Goal: Obtain resource: Obtain resource

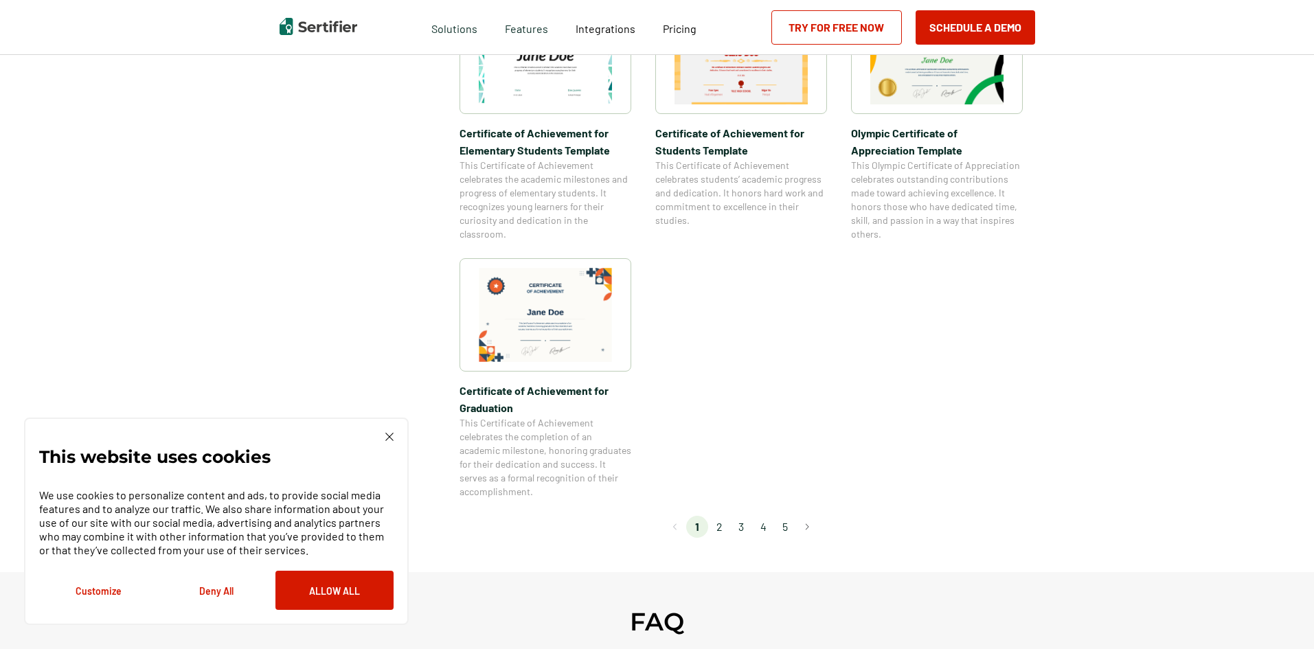
scroll to position [1099, 0]
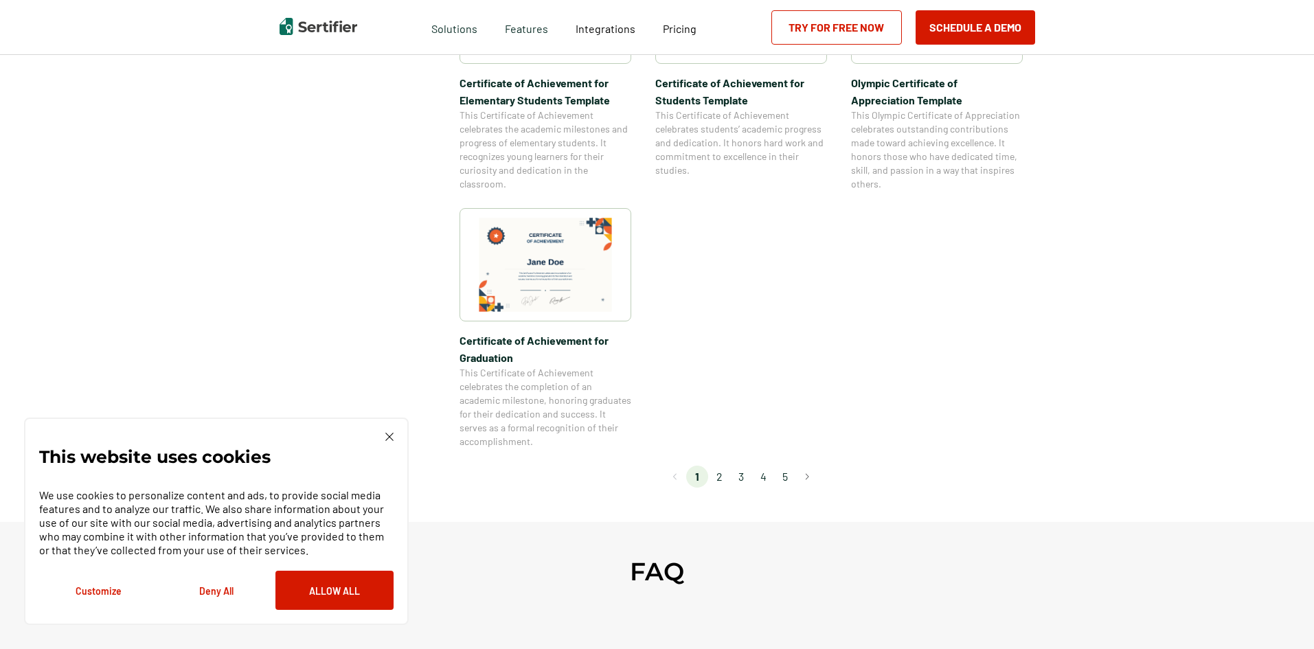
click at [722, 472] on li "2" at bounding box center [719, 477] width 22 height 22
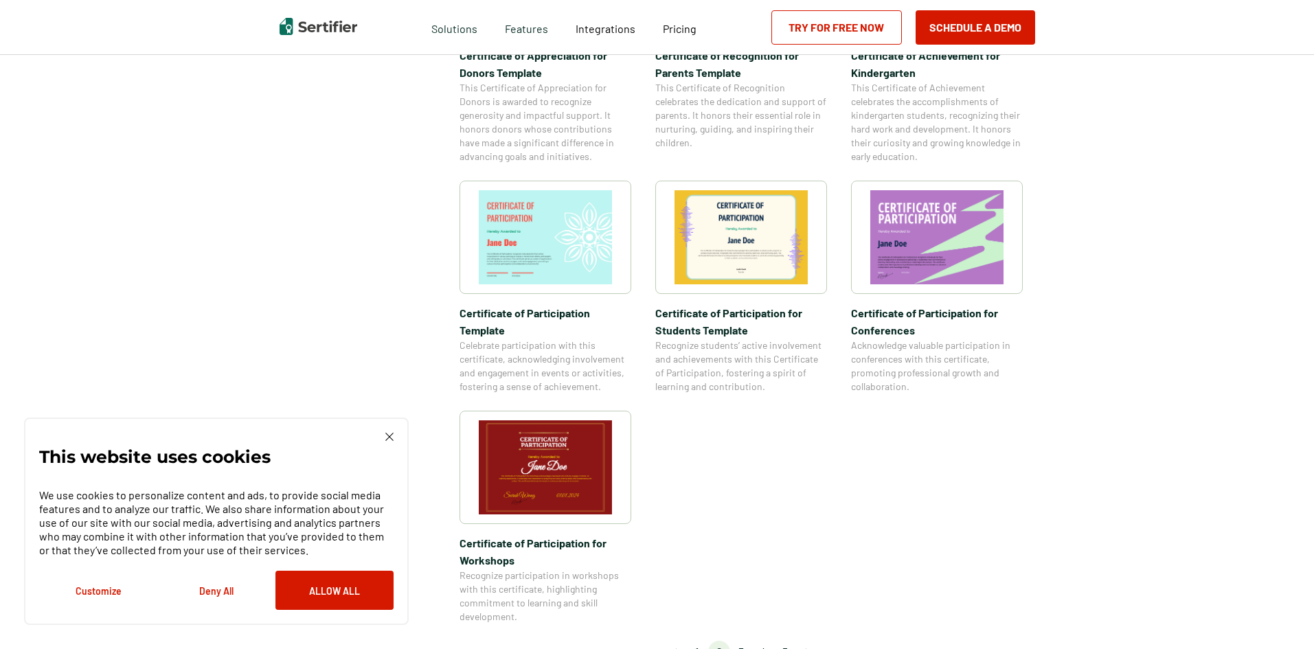
scroll to position [961, 0]
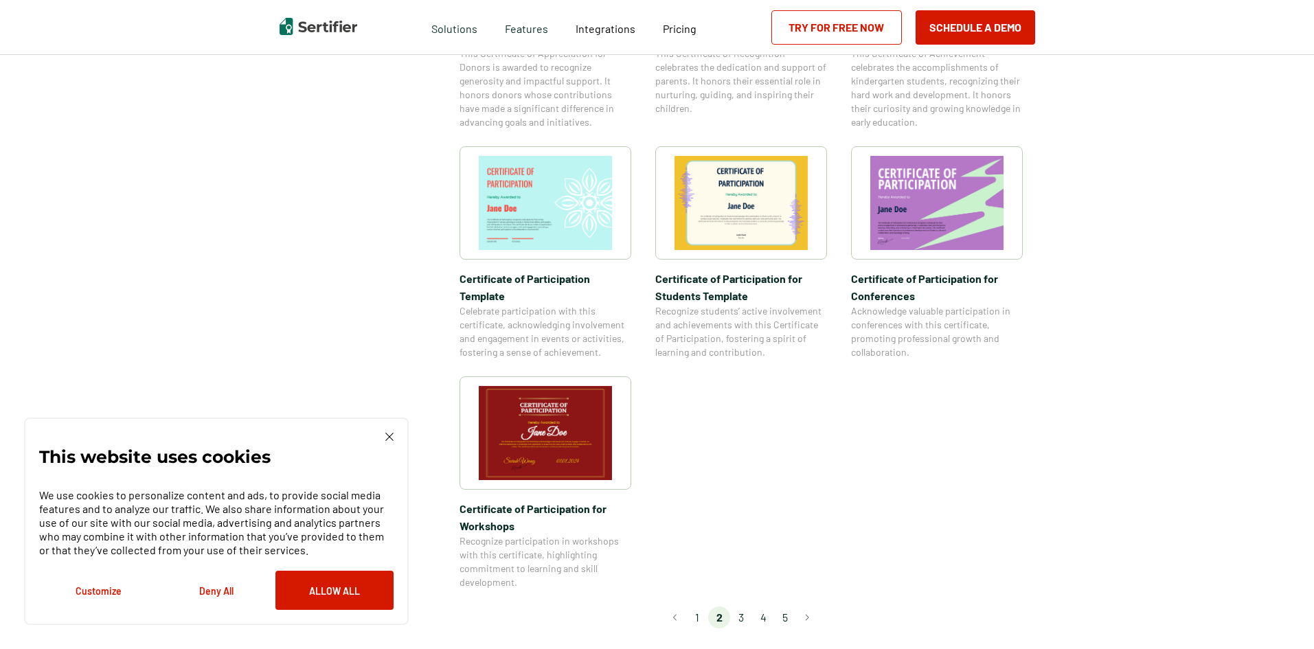
click at [744, 606] on li "3" at bounding box center [741, 617] width 22 height 22
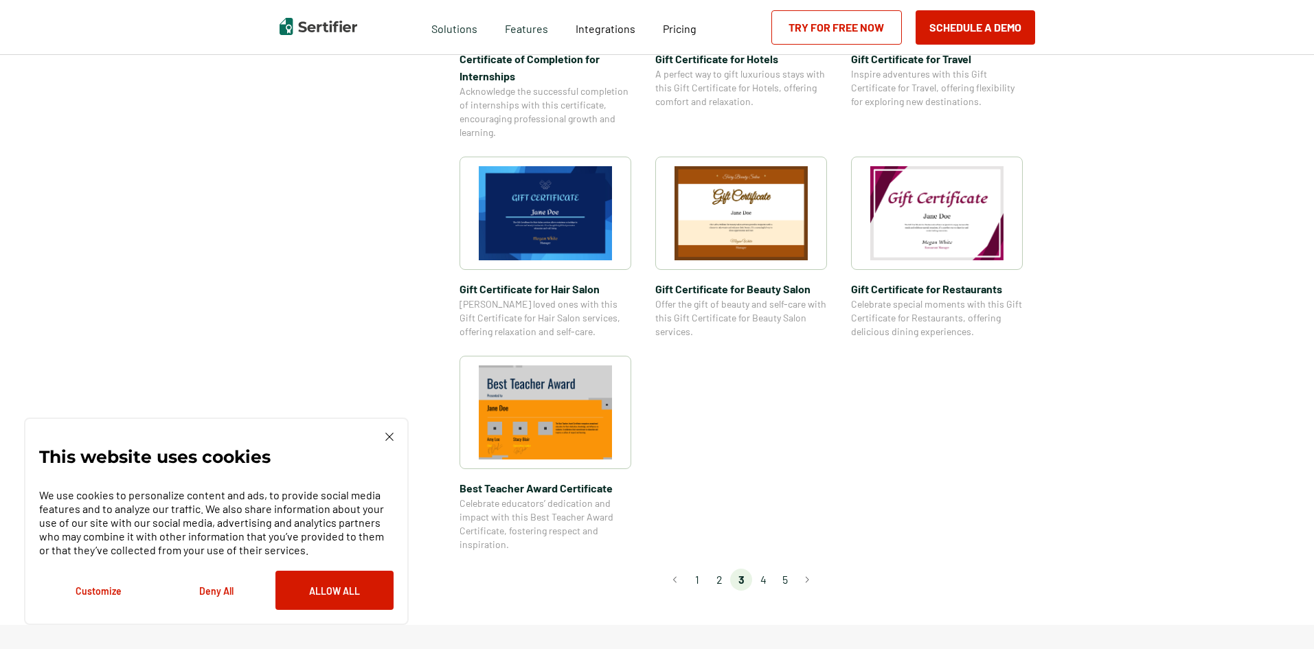
scroll to position [893, 0]
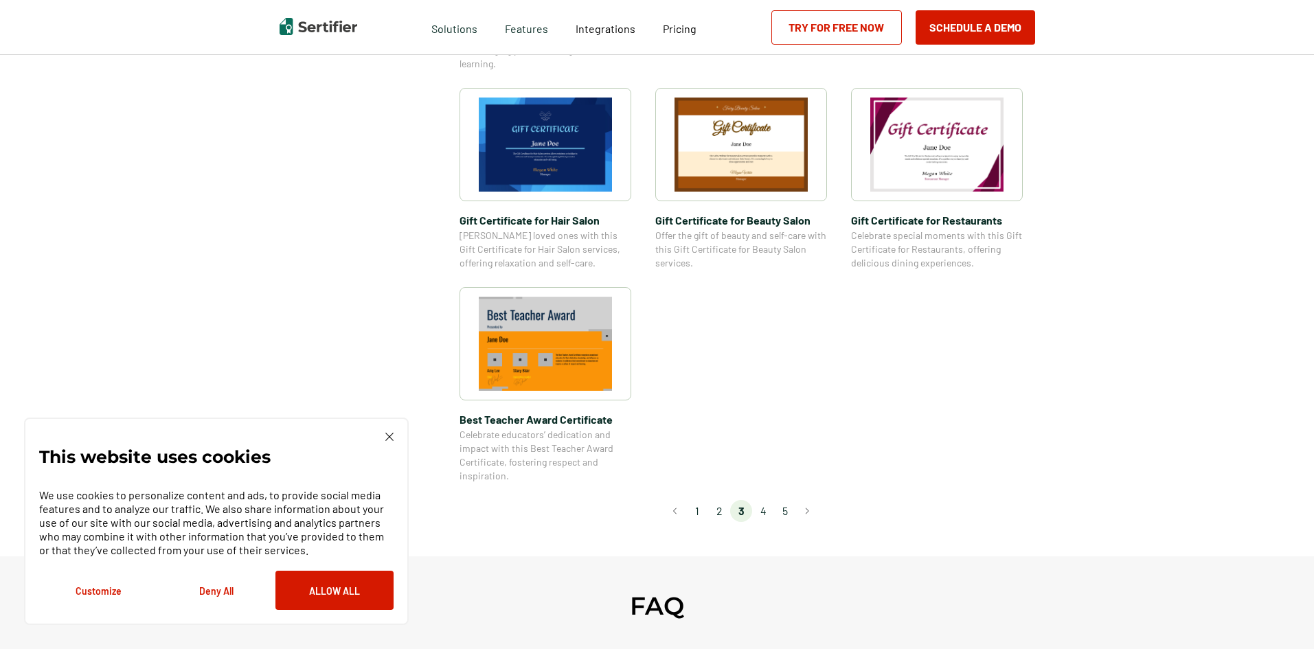
click at [762, 509] on li "4" at bounding box center [763, 511] width 22 height 22
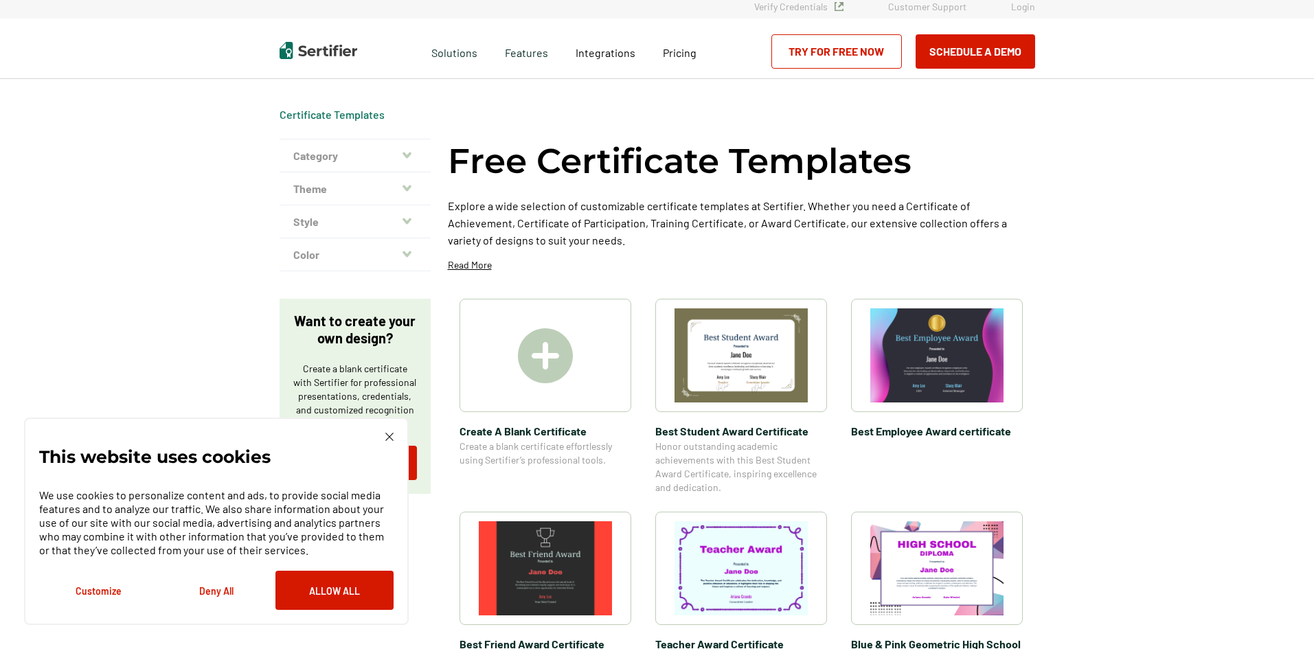
scroll to position [0, 0]
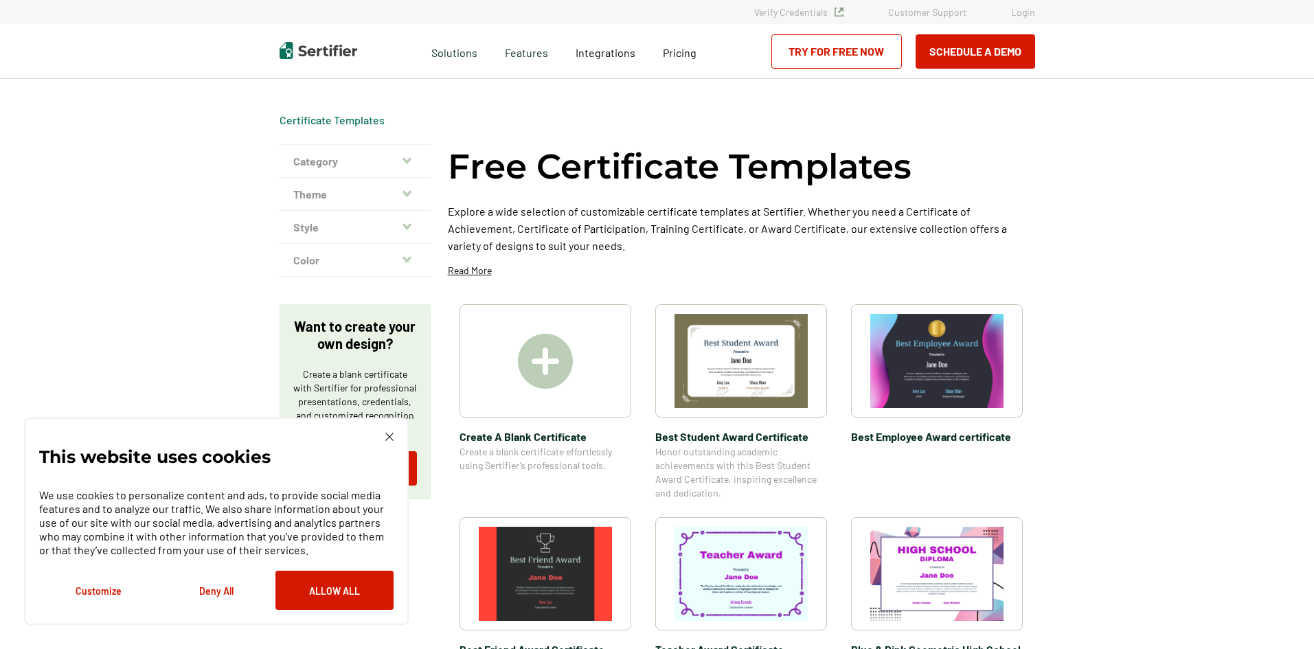
click at [219, 589] on button "Deny All" at bounding box center [216, 590] width 118 height 39
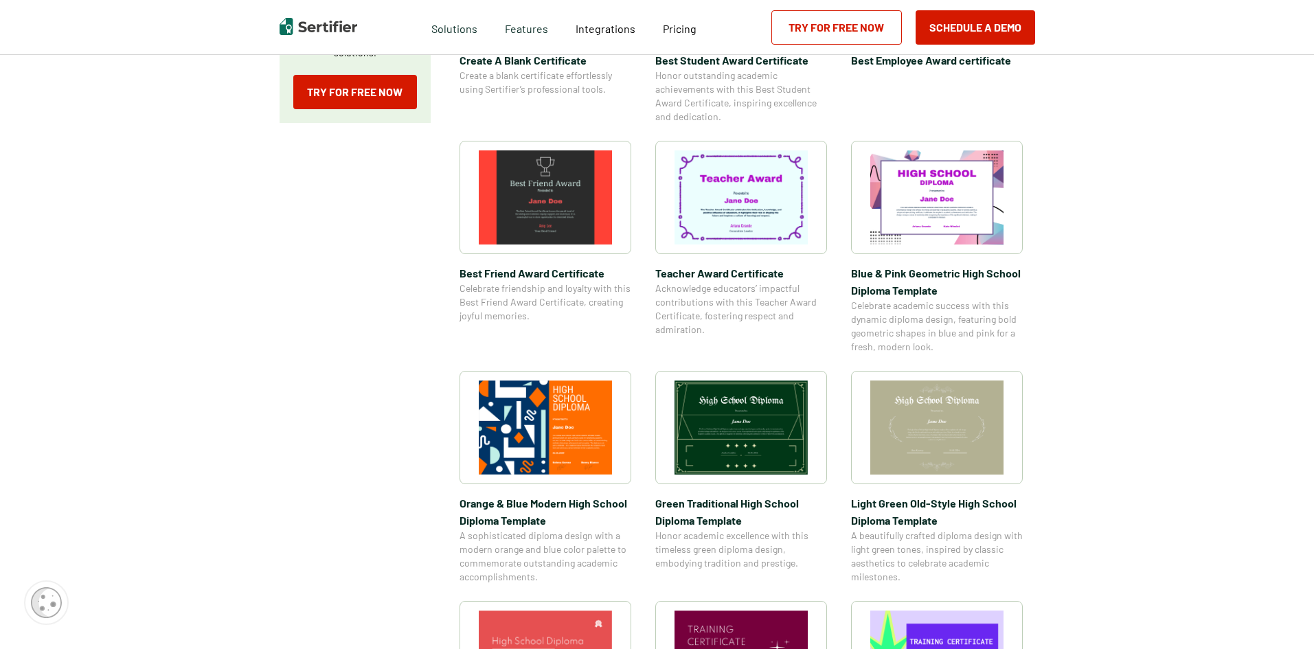
scroll to position [137, 0]
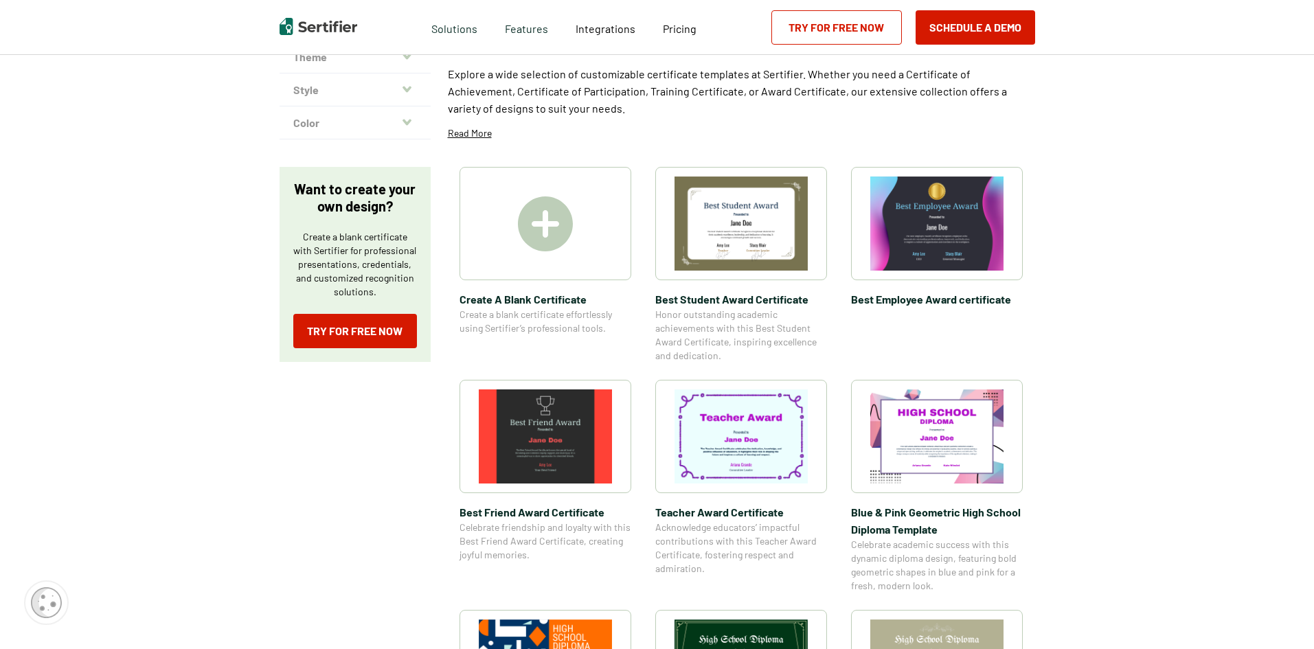
click at [530, 233] on img at bounding box center [545, 223] width 55 height 55
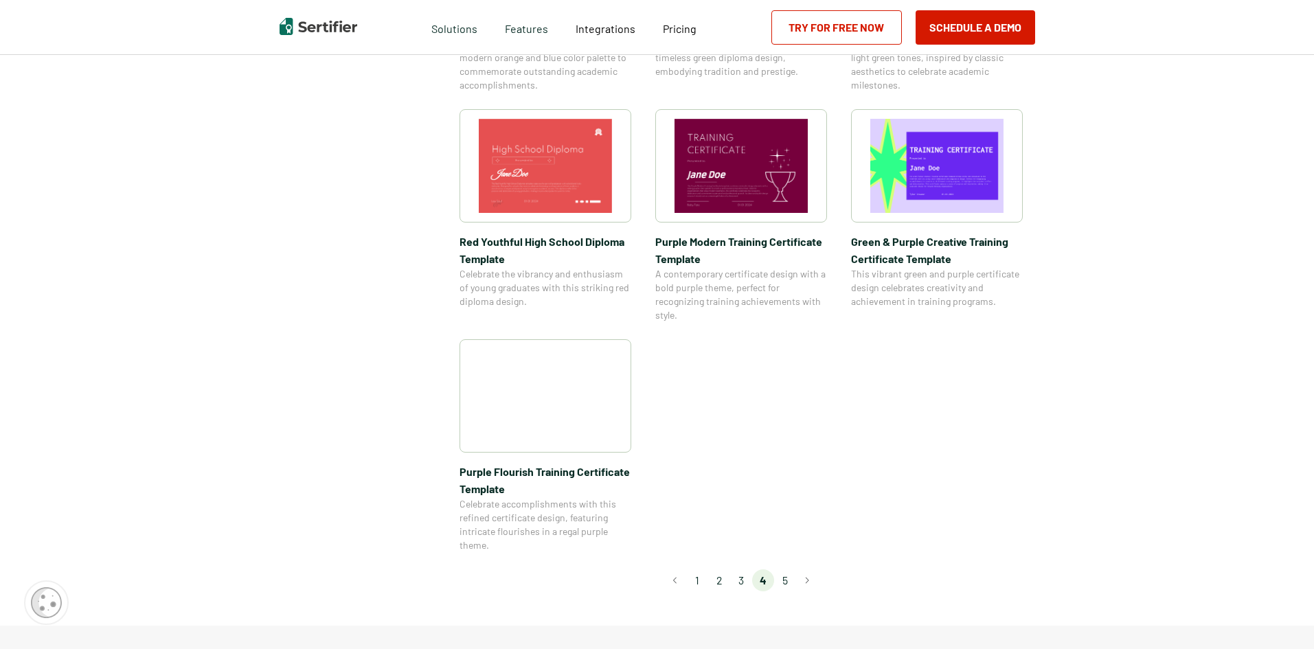
scroll to position [893, 0]
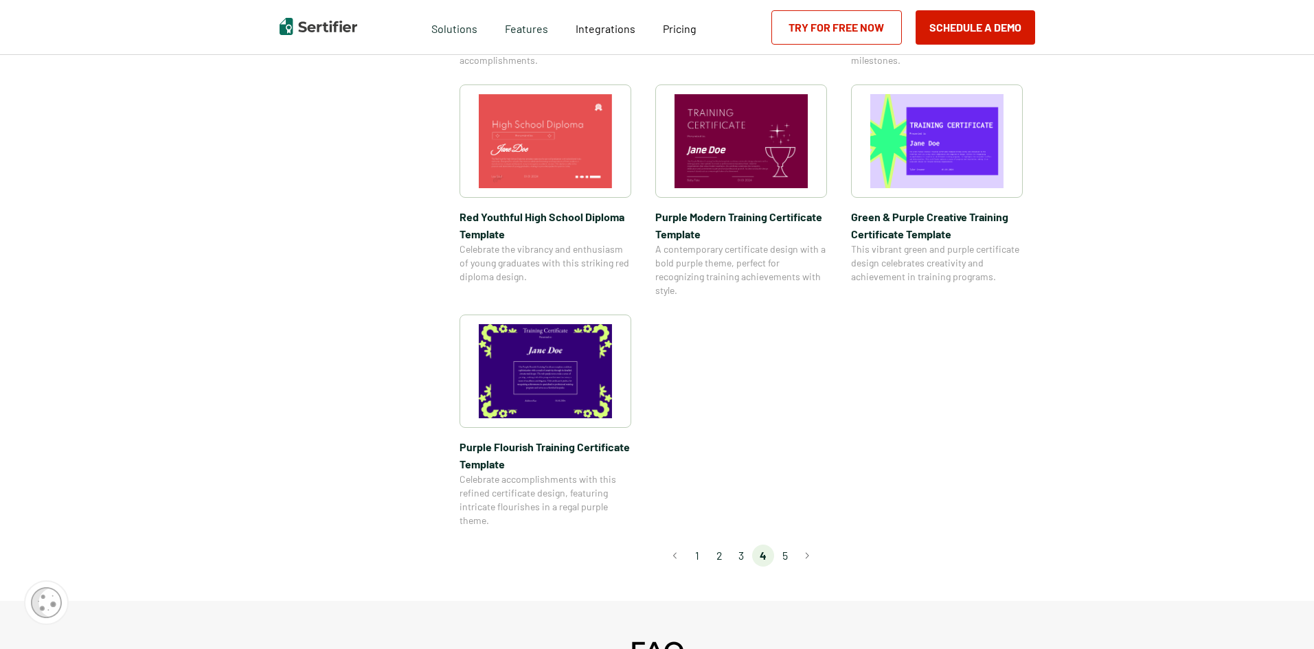
click at [792, 556] on li "5" at bounding box center [785, 556] width 22 height 22
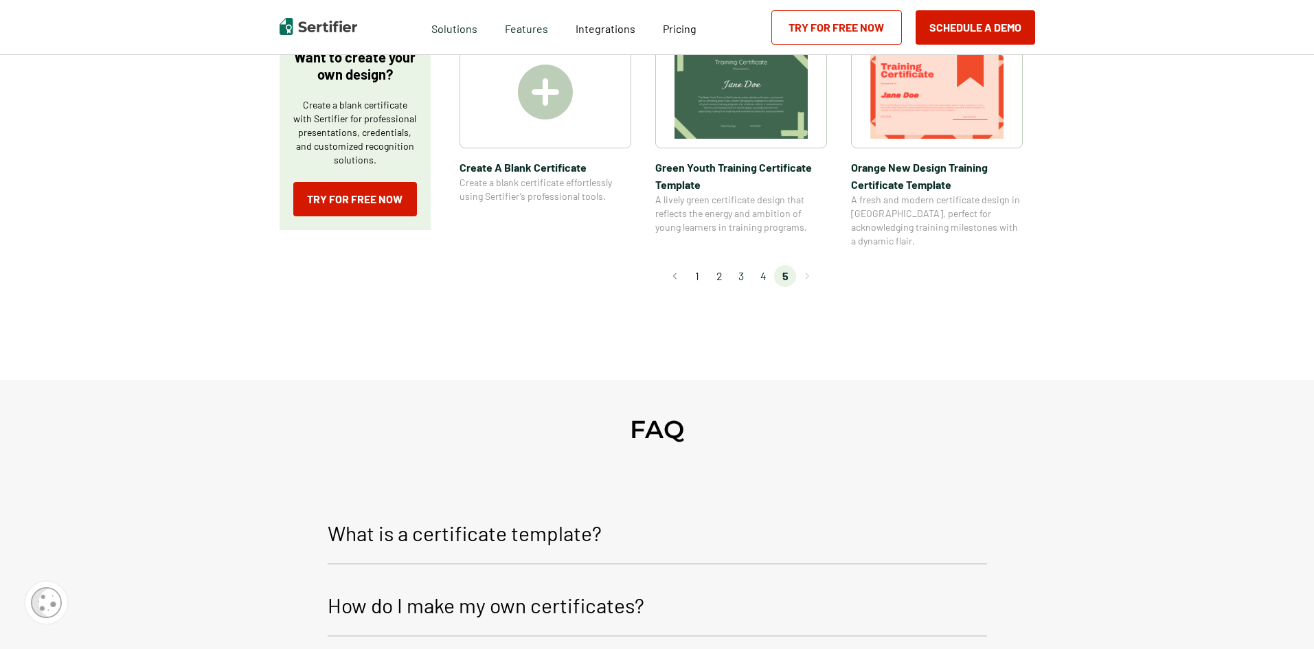
scroll to position [275, 0]
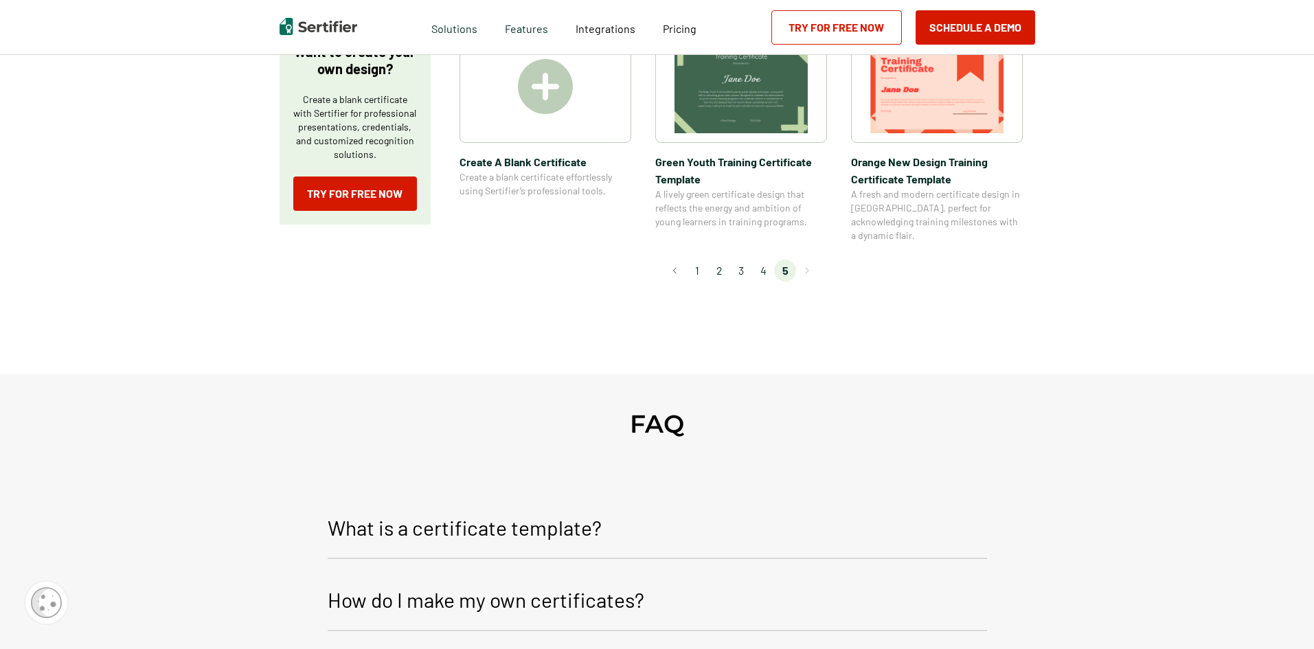
click at [698, 260] on li "1" at bounding box center [697, 271] width 22 height 22
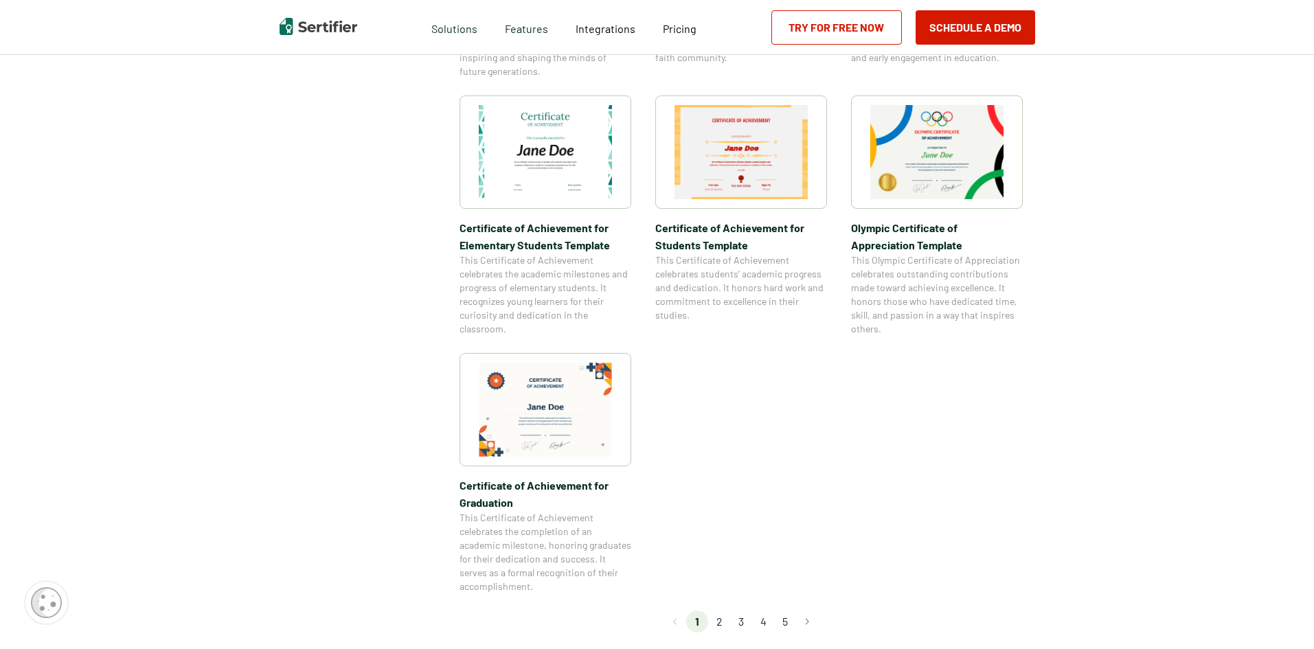
scroll to position [961, 0]
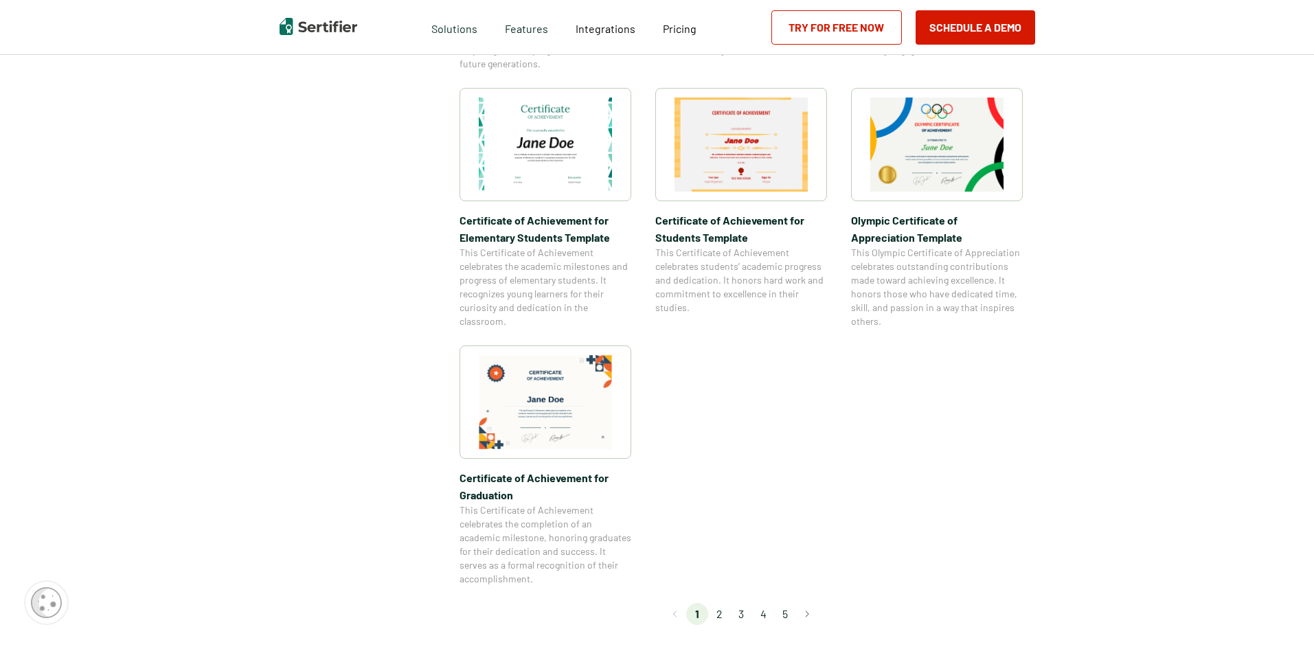
click at [722, 614] on li "2" at bounding box center [719, 614] width 22 height 22
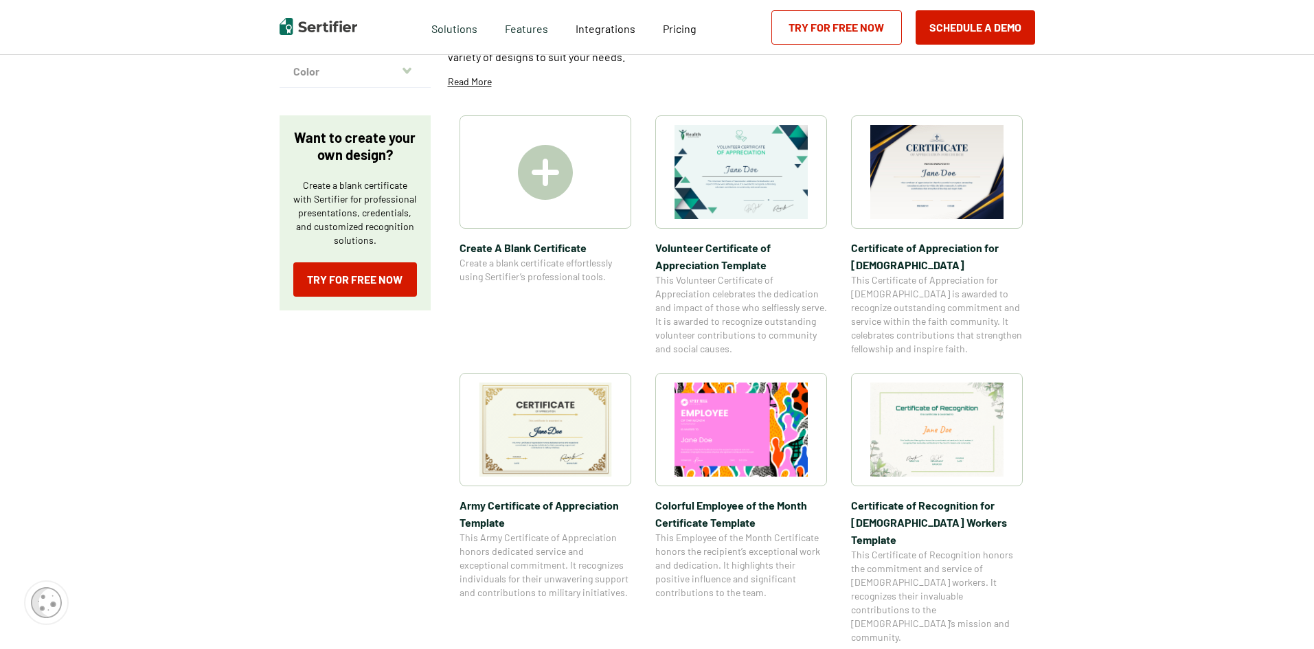
scroll to position [206, 0]
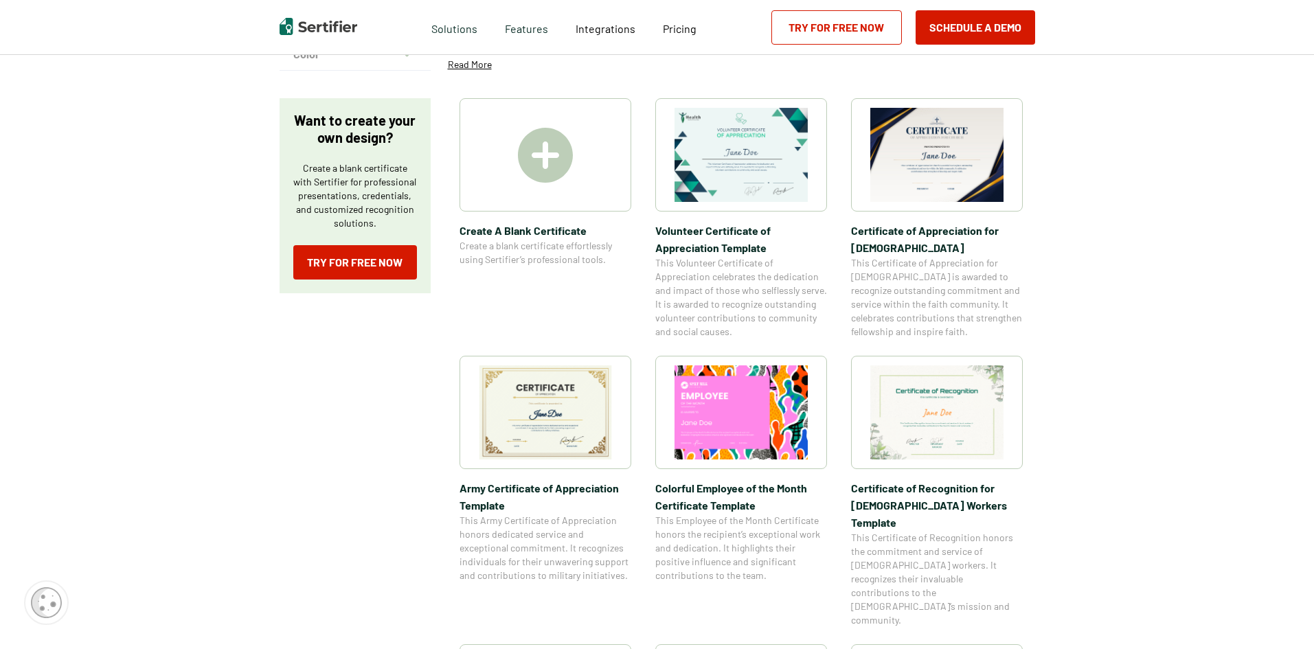
click at [552, 439] on img at bounding box center [545, 412] width 133 height 94
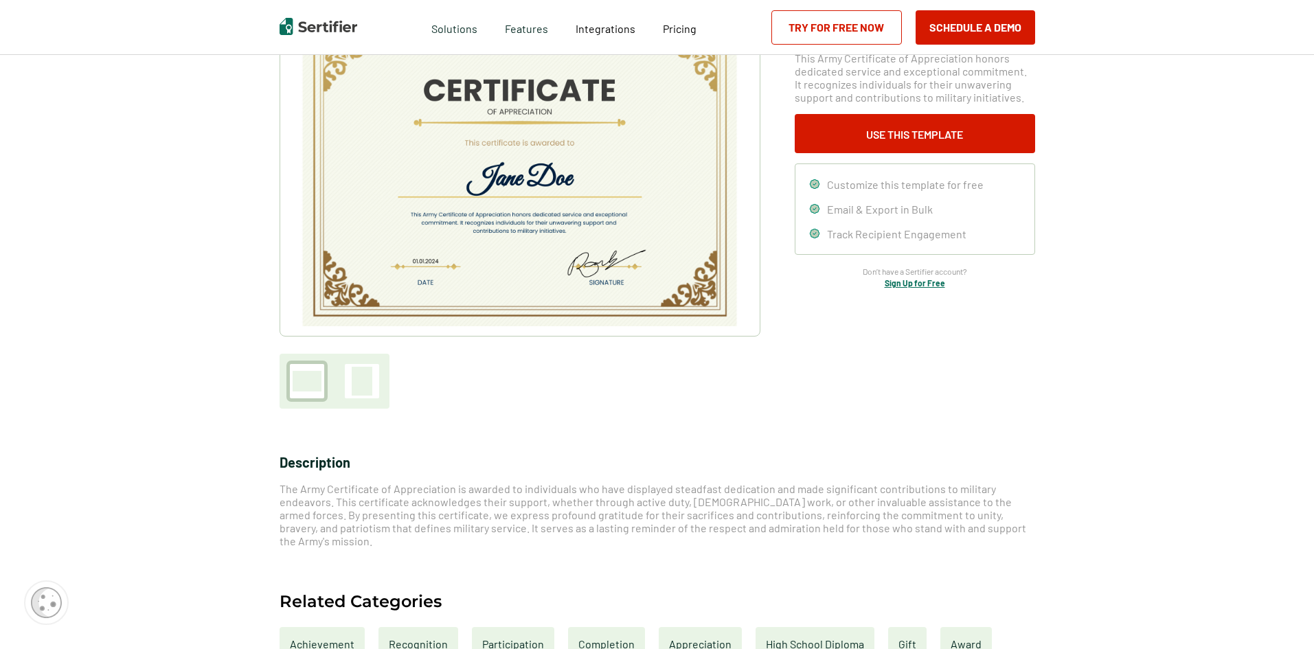
scroll to position [206, 0]
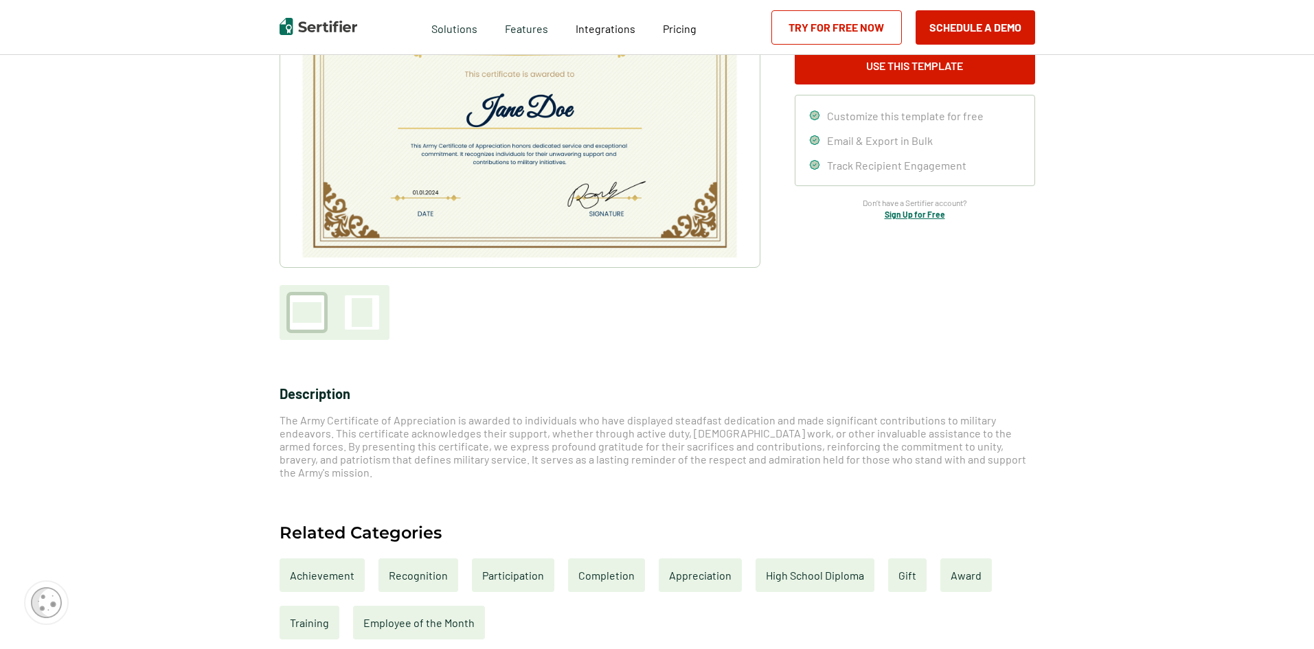
click at [689, 558] on div "Appreciation" at bounding box center [700, 575] width 83 height 34
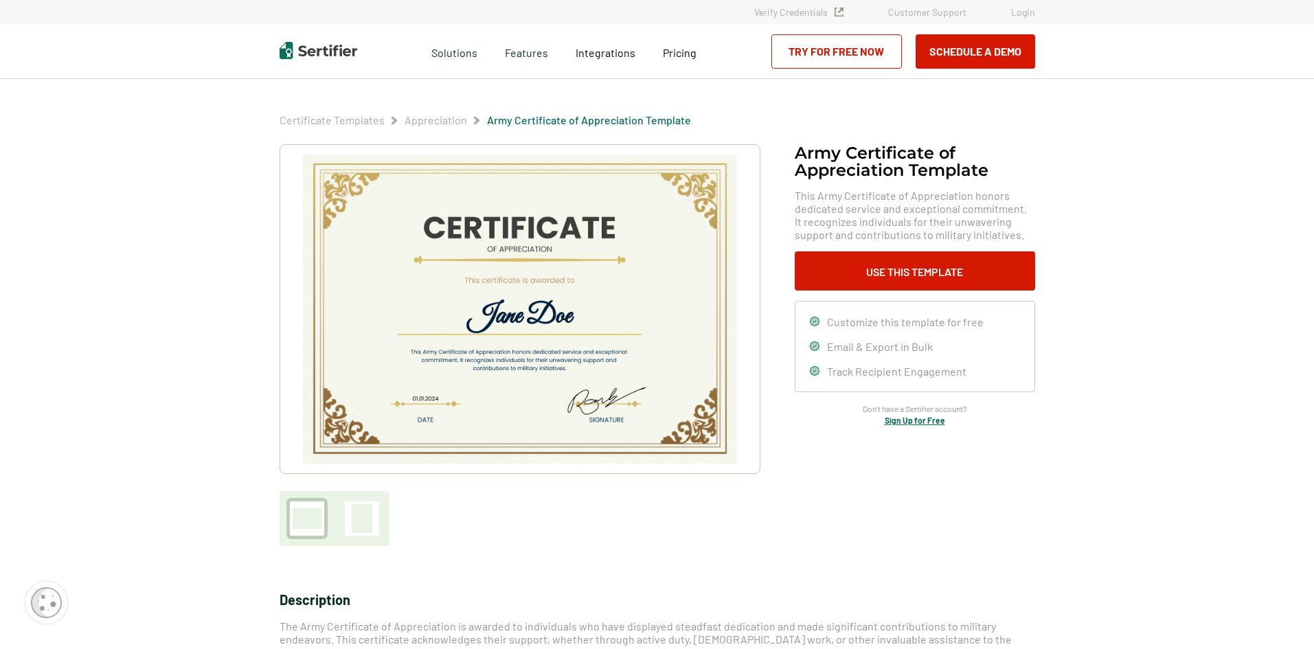
scroll to position [206, 0]
